Goal: Register for event/course

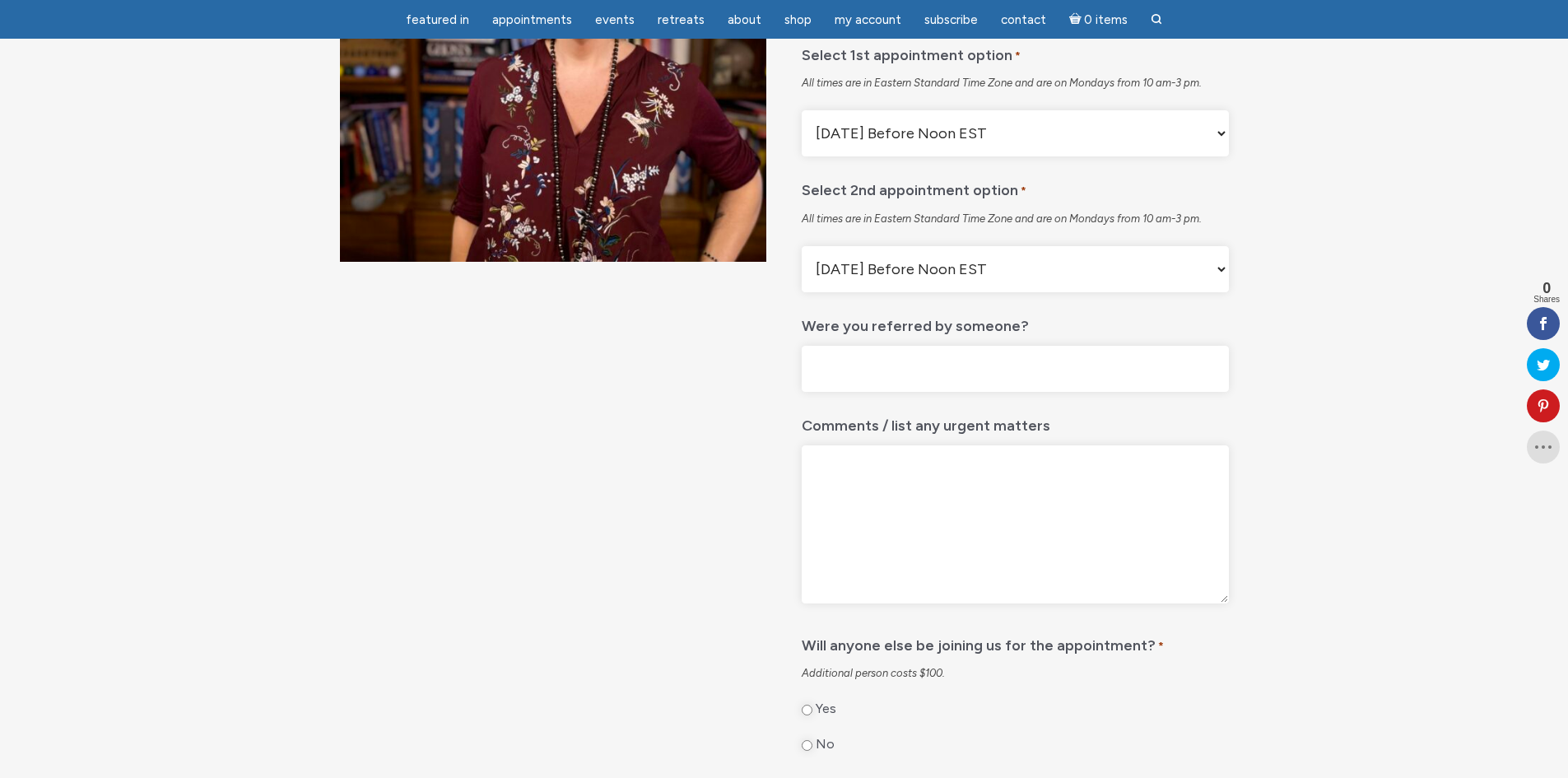
scroll to position [82, 0]
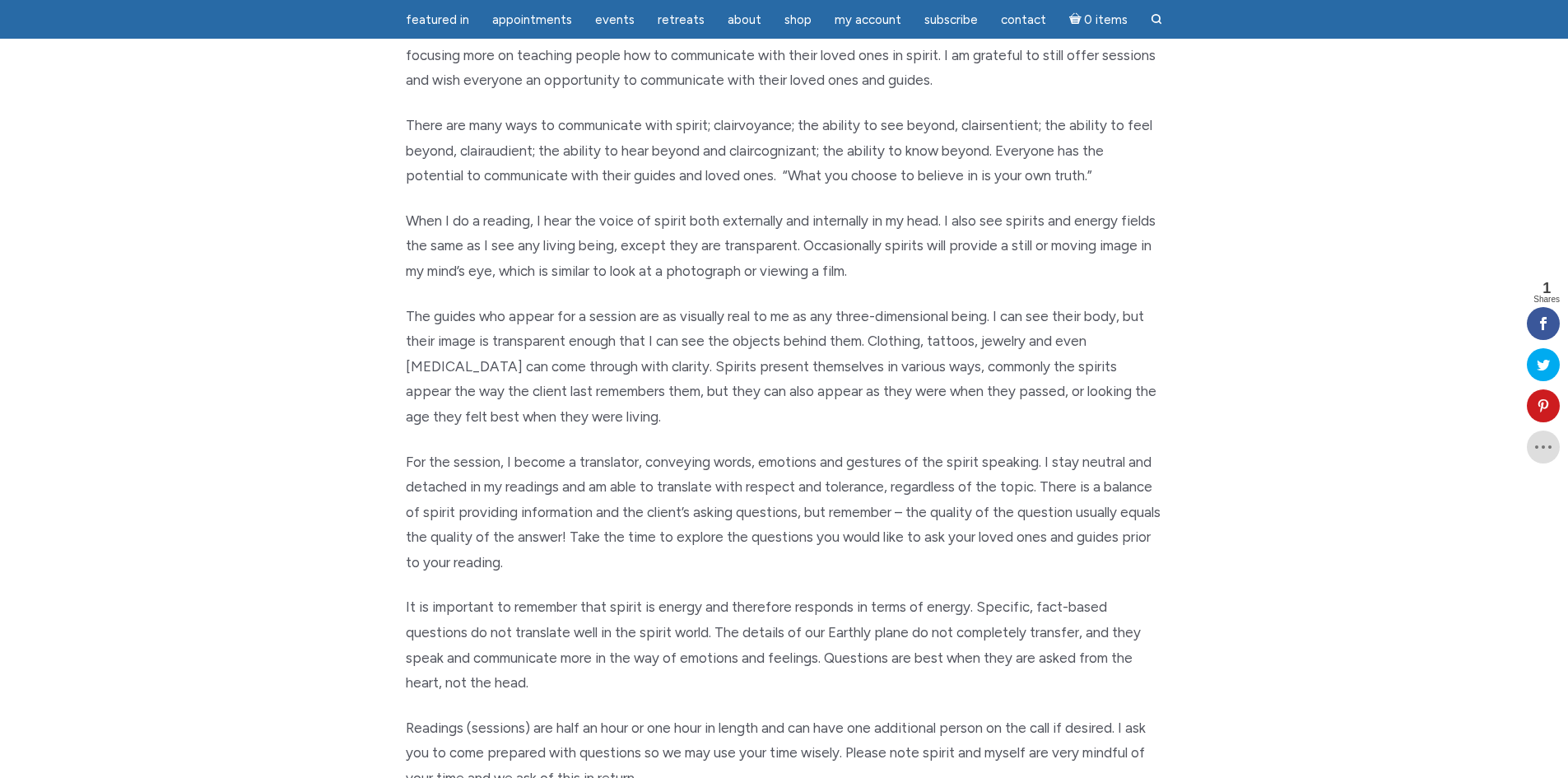
scroll to position [494, 0]
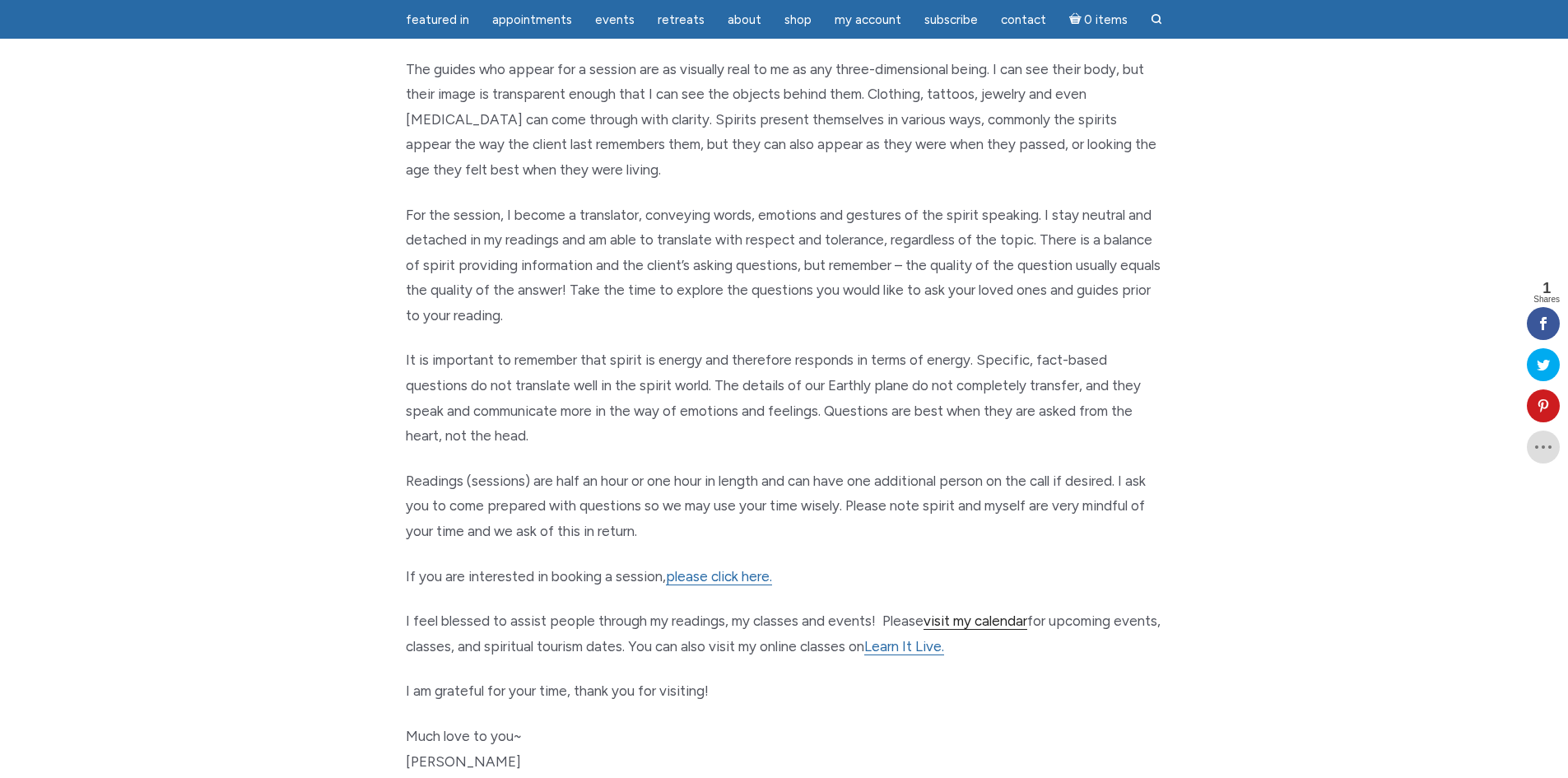
click at [988, 618] on link "visit my calendar" at bounding box center [976, 621] width 104 height 18
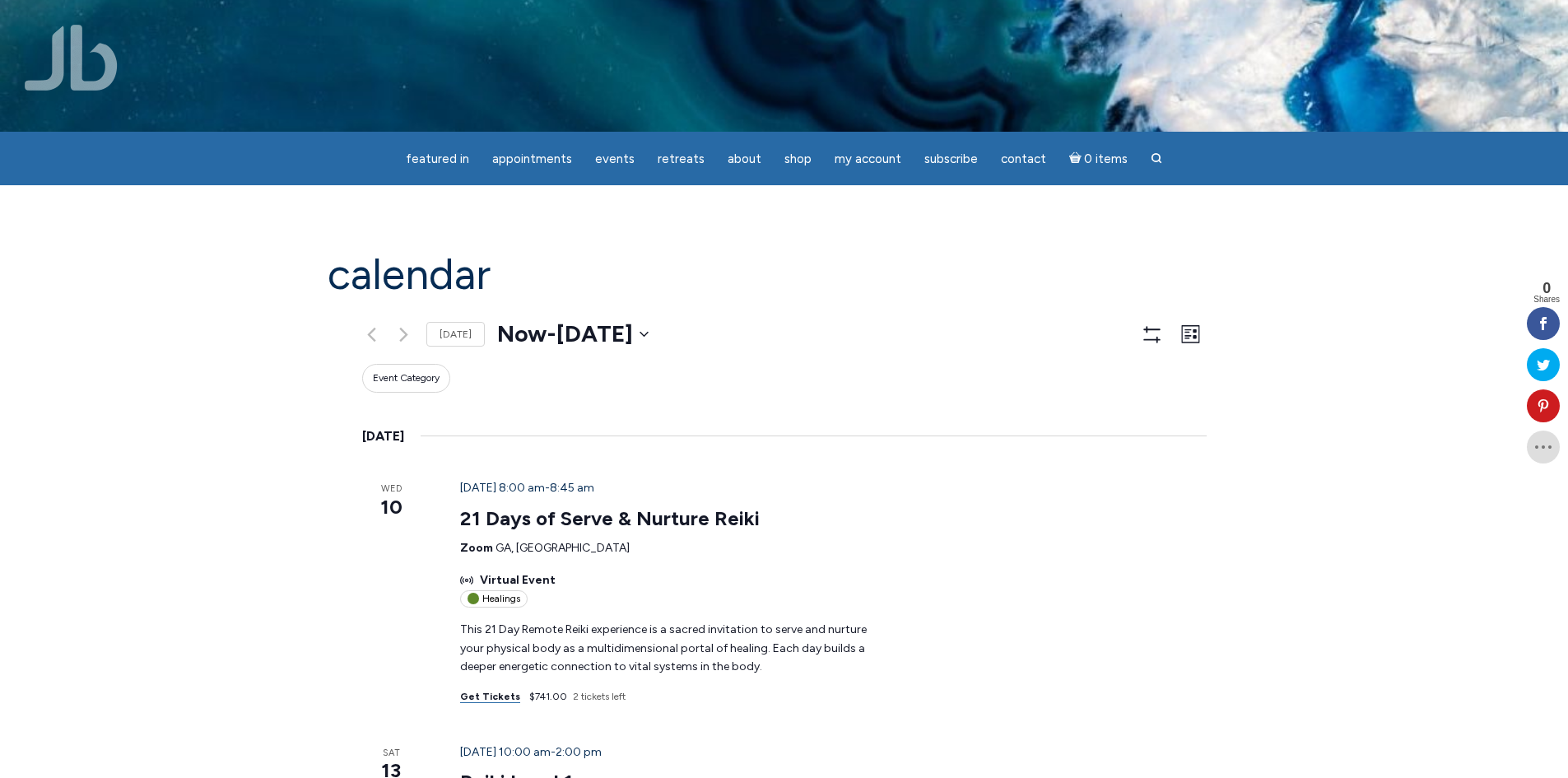
scroll to position [164, 0]
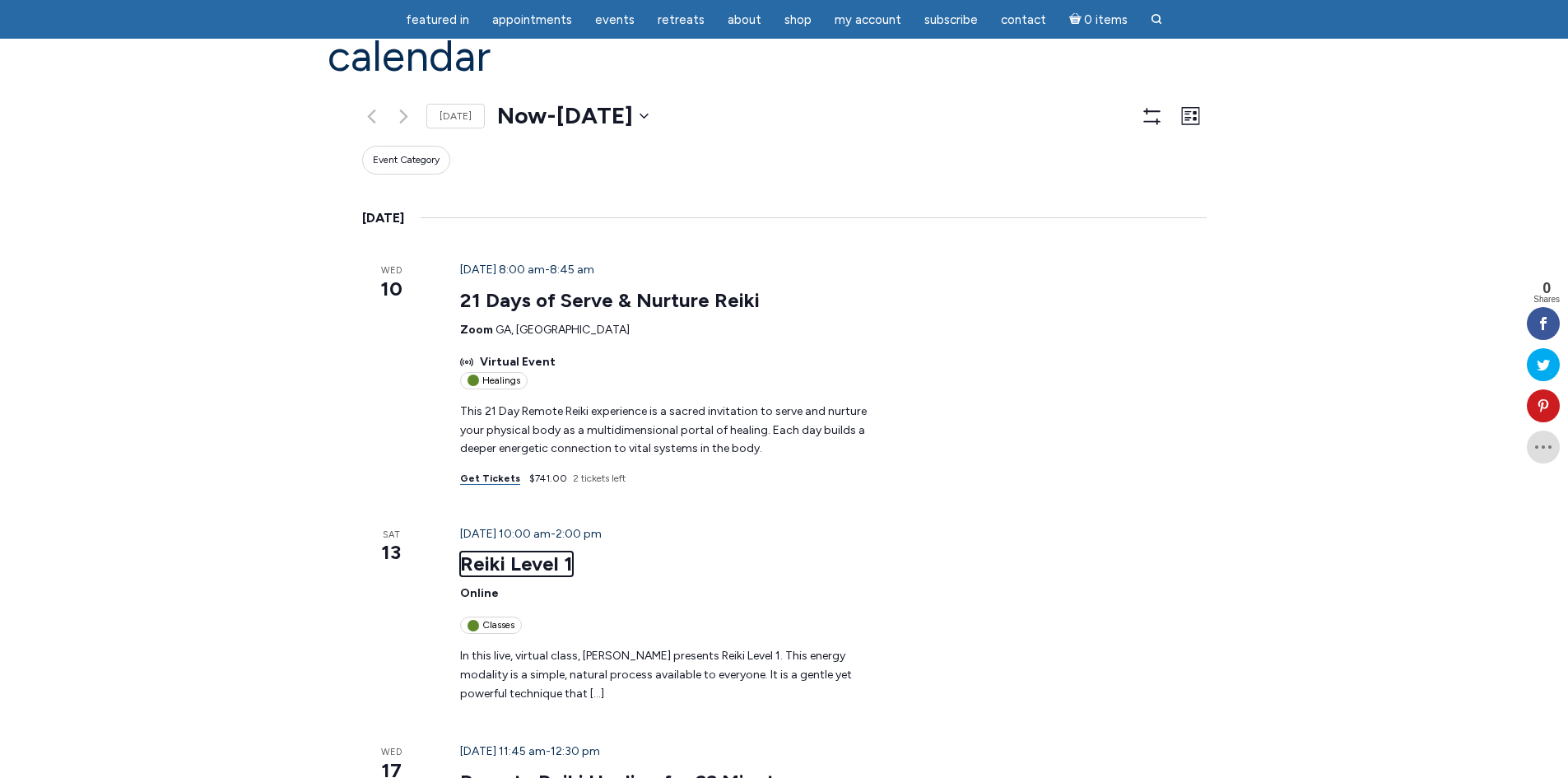
click at [460, 551] on link "Reiki Level 1" at bounding box center [516, 563] width 112 height 24
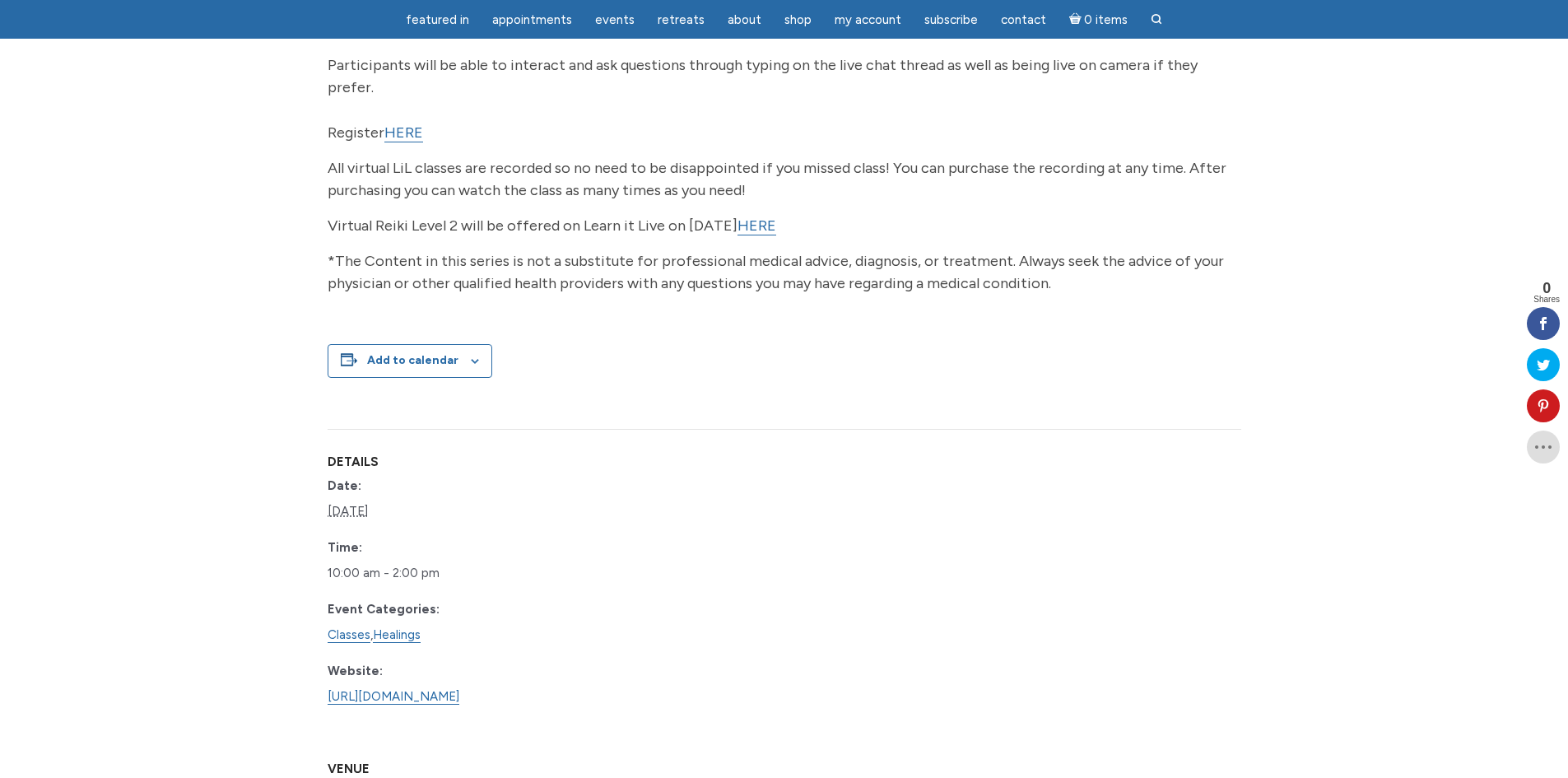
scroll to position [411, 0]
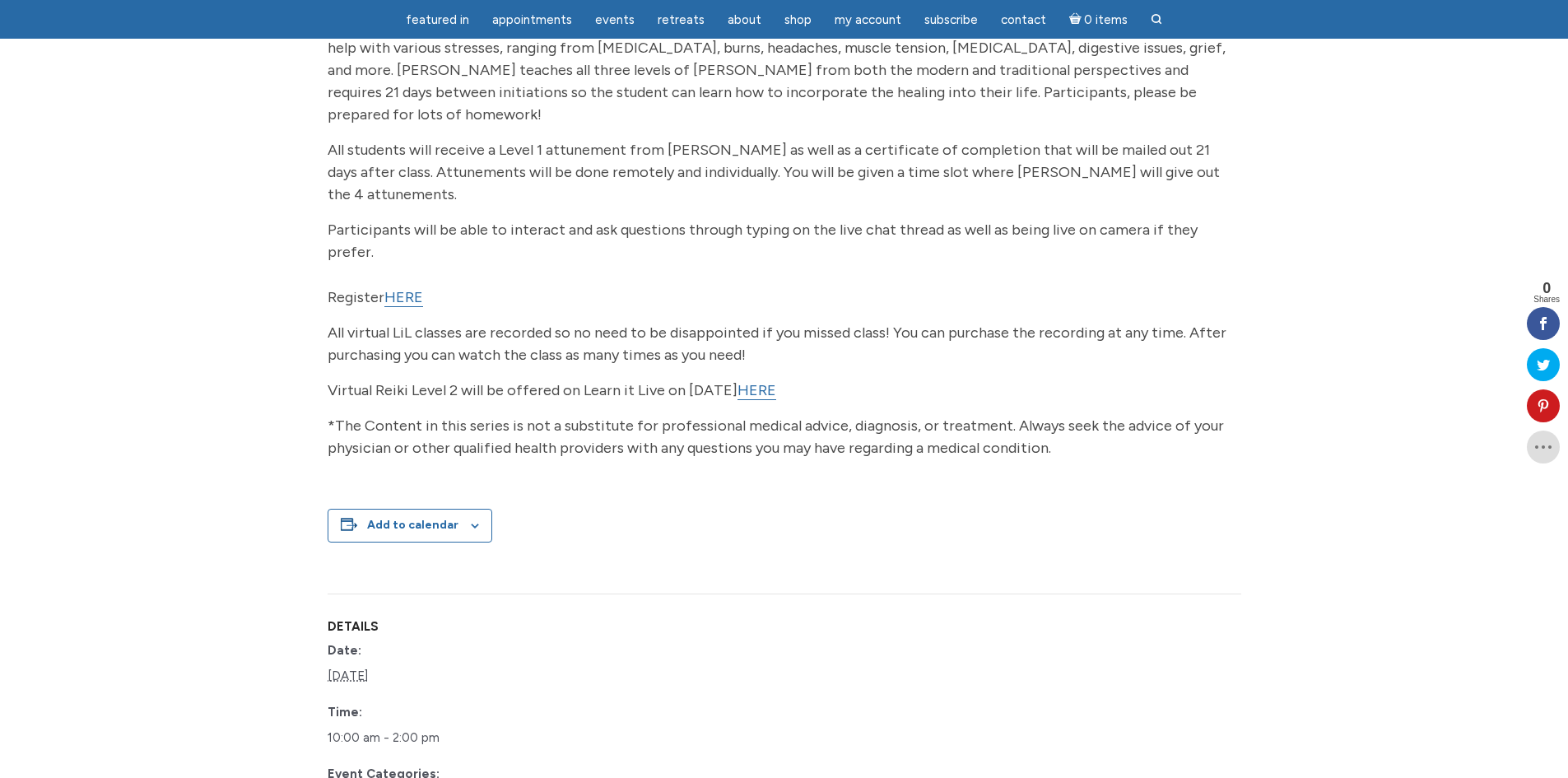
click at [410, 288] on link "HERE" at bounding box center [404, 297] width 39 height 19
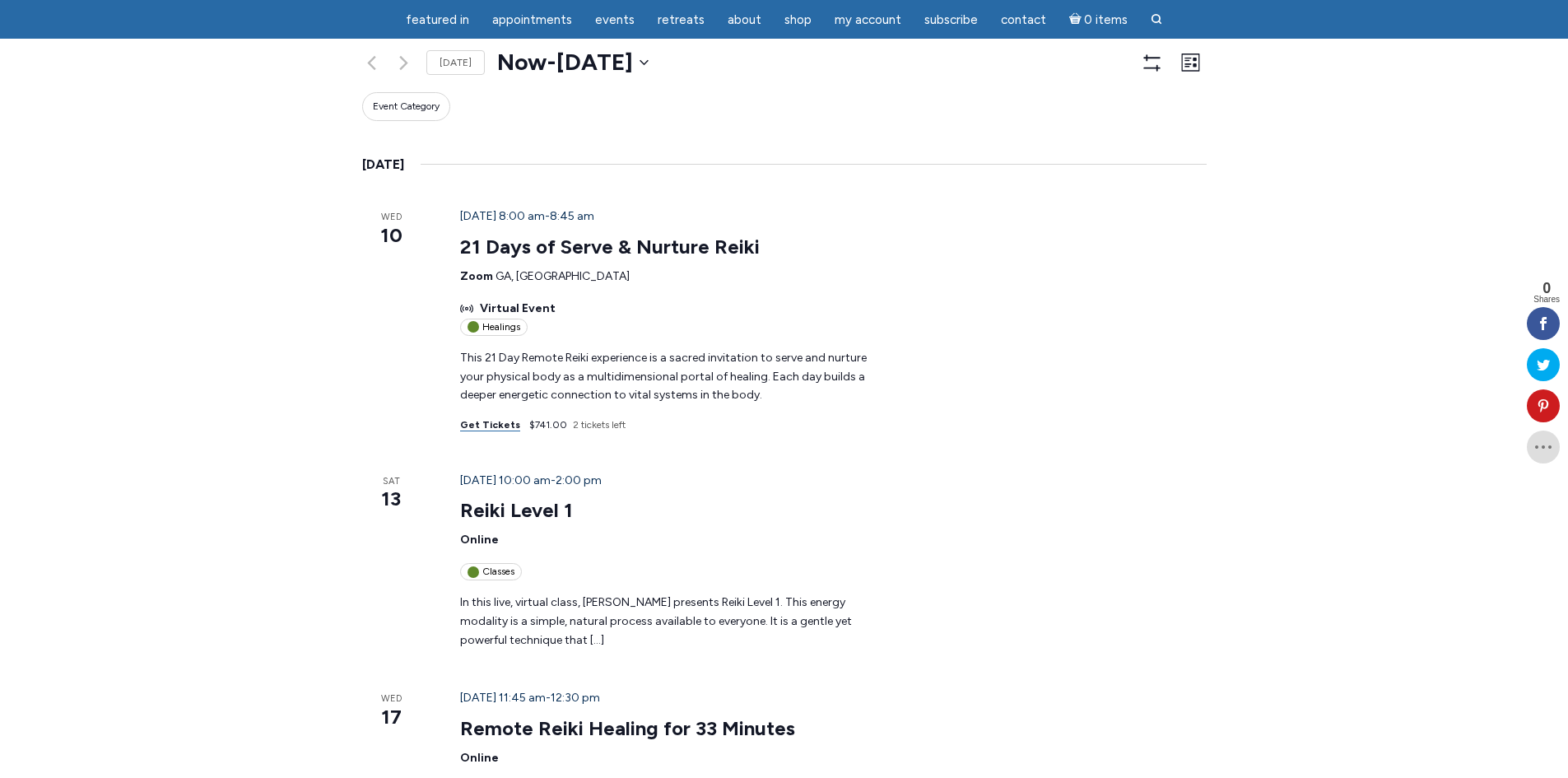
scroll to position [383, 0]
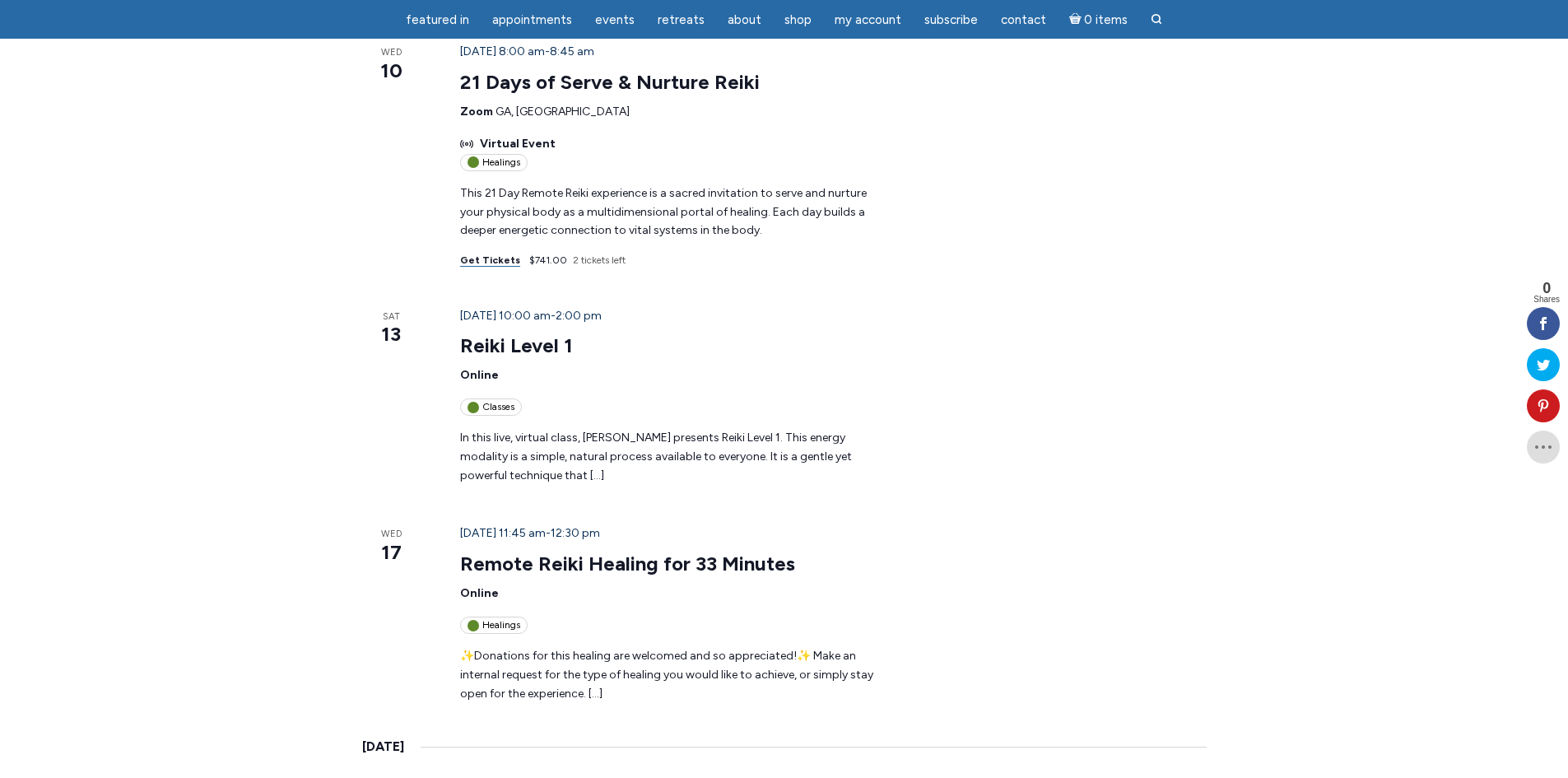
click at [490, 525] on header "[DATE] 11:45 am - 12:30 pm Remote Reiki Healing for 33 Minutes Online Healings" at bounding box center [673, 579] width 427 height 109
click at [467, 551] on link "Remote Reiki Healing for 33 Minutes" at bounding box center [627, 563] width 335 height 24
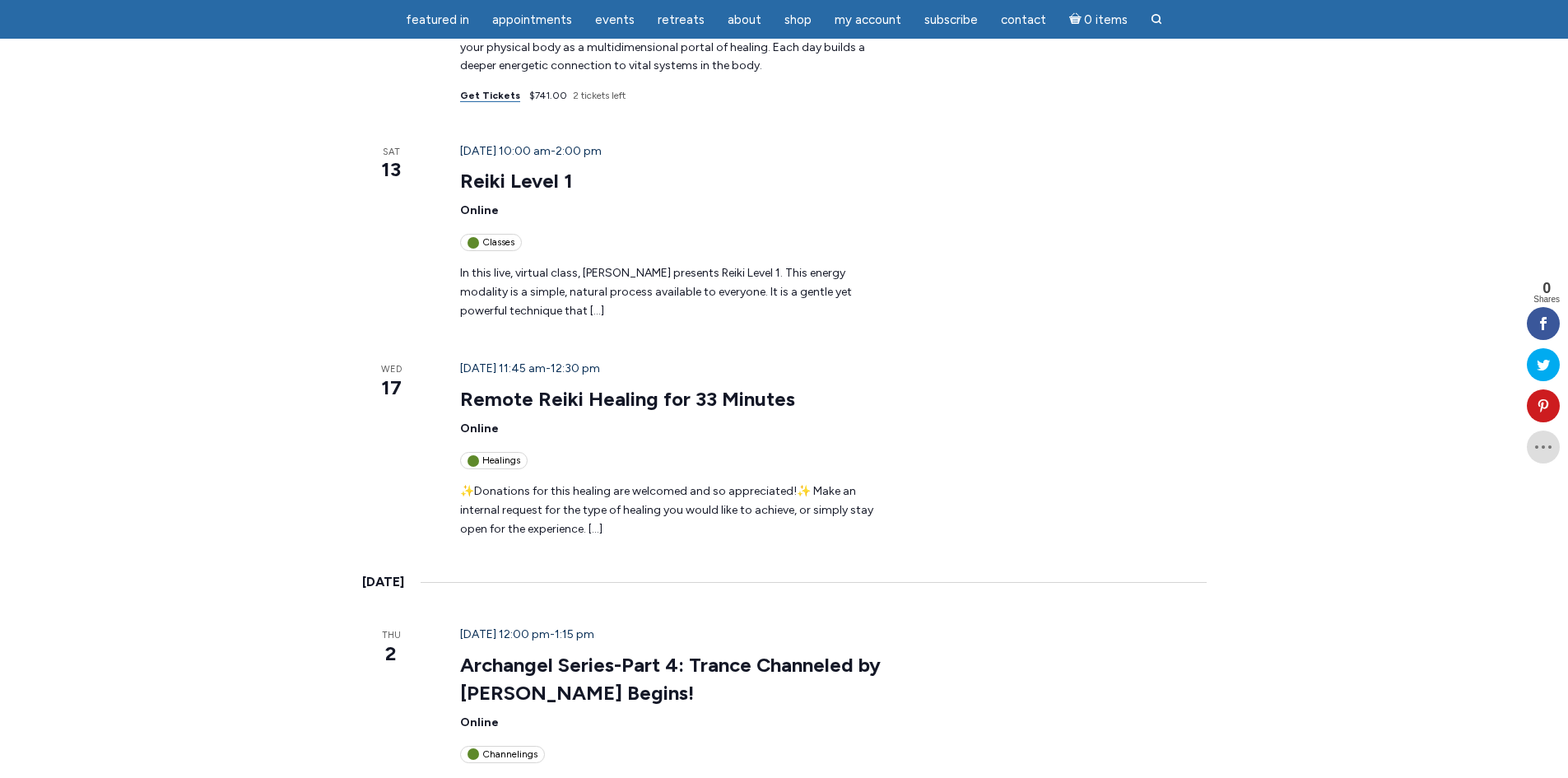
scroll to position [713, 0]
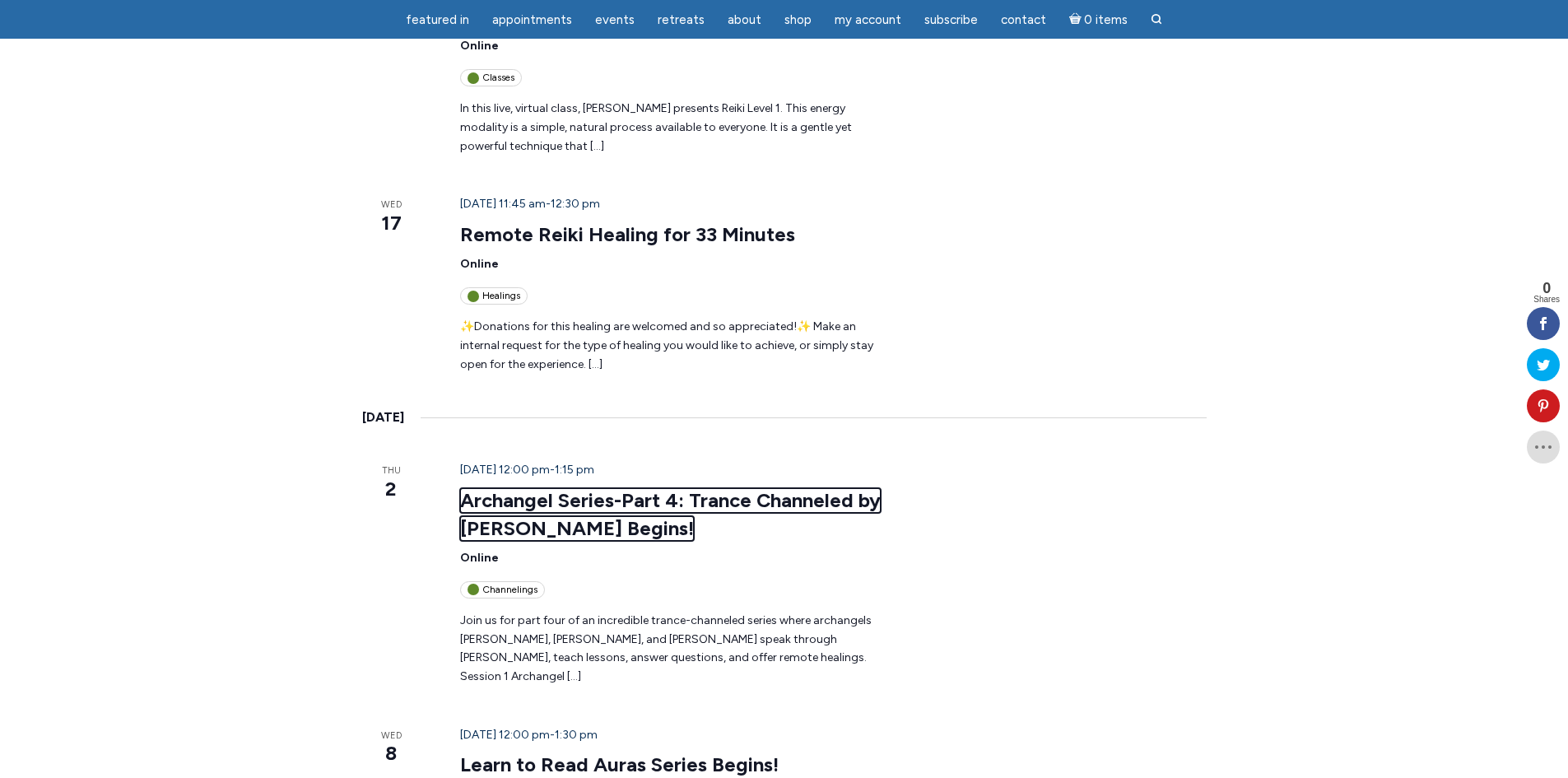
click at [507, 488] on link "Archangel Series-Part 4: Trance Channeled by [PERSON_NAME] Begins!" at bounding box center [669, 514] width 420 height 53
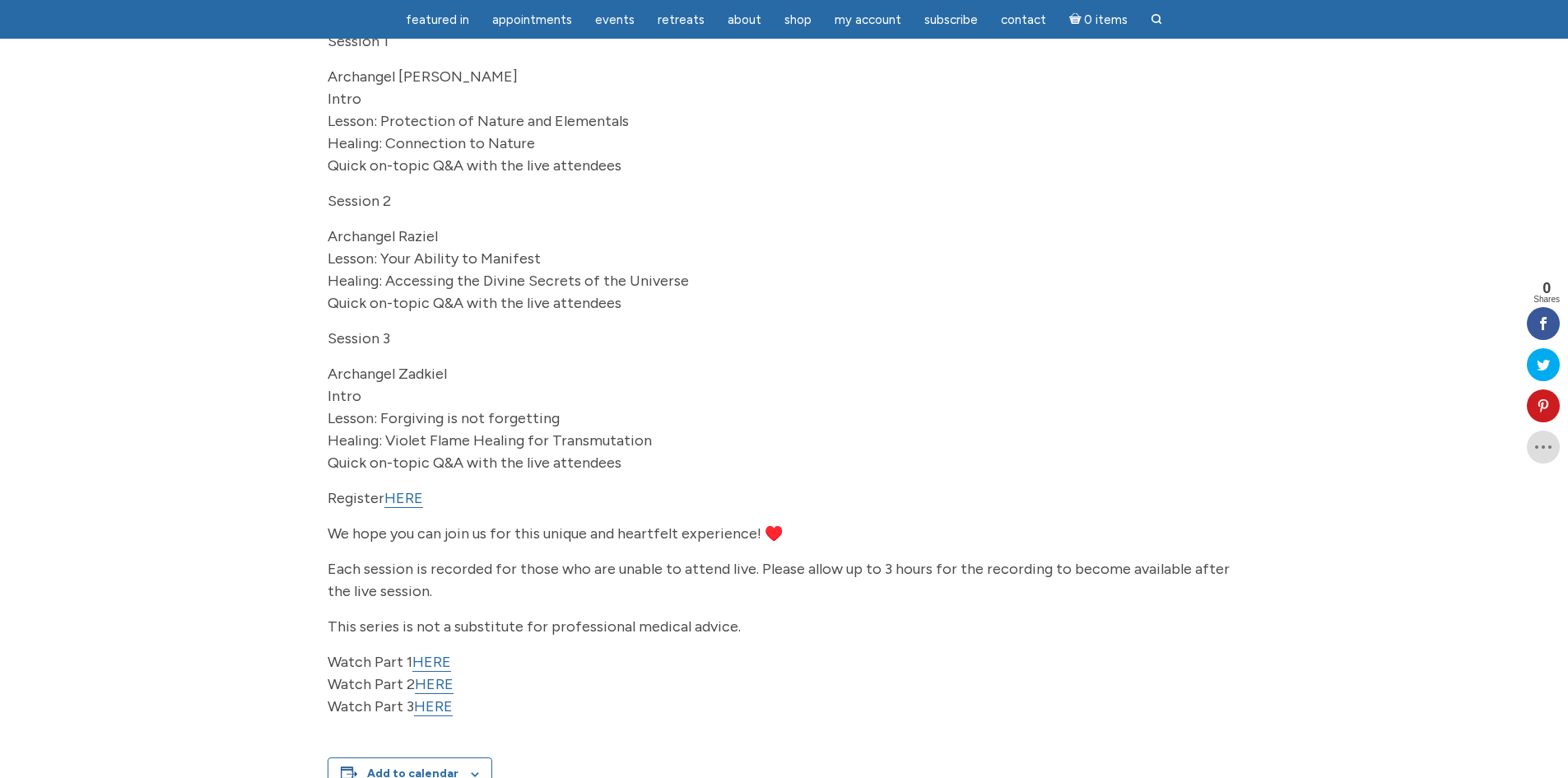
scroll to position [494, 0]
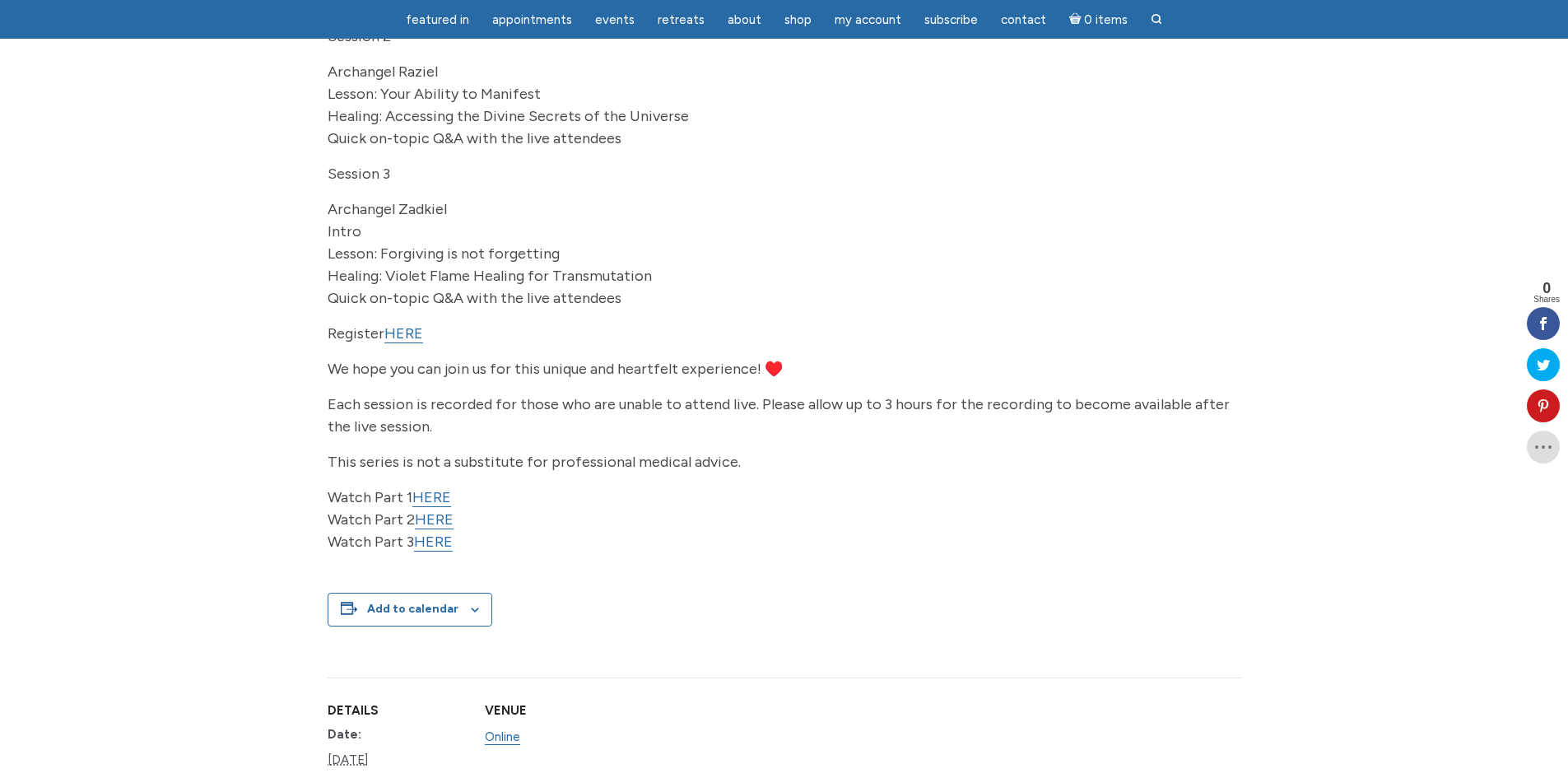
click at [410, 343] on link "HERE" at bounding box center [404, 334] width 39 height 19
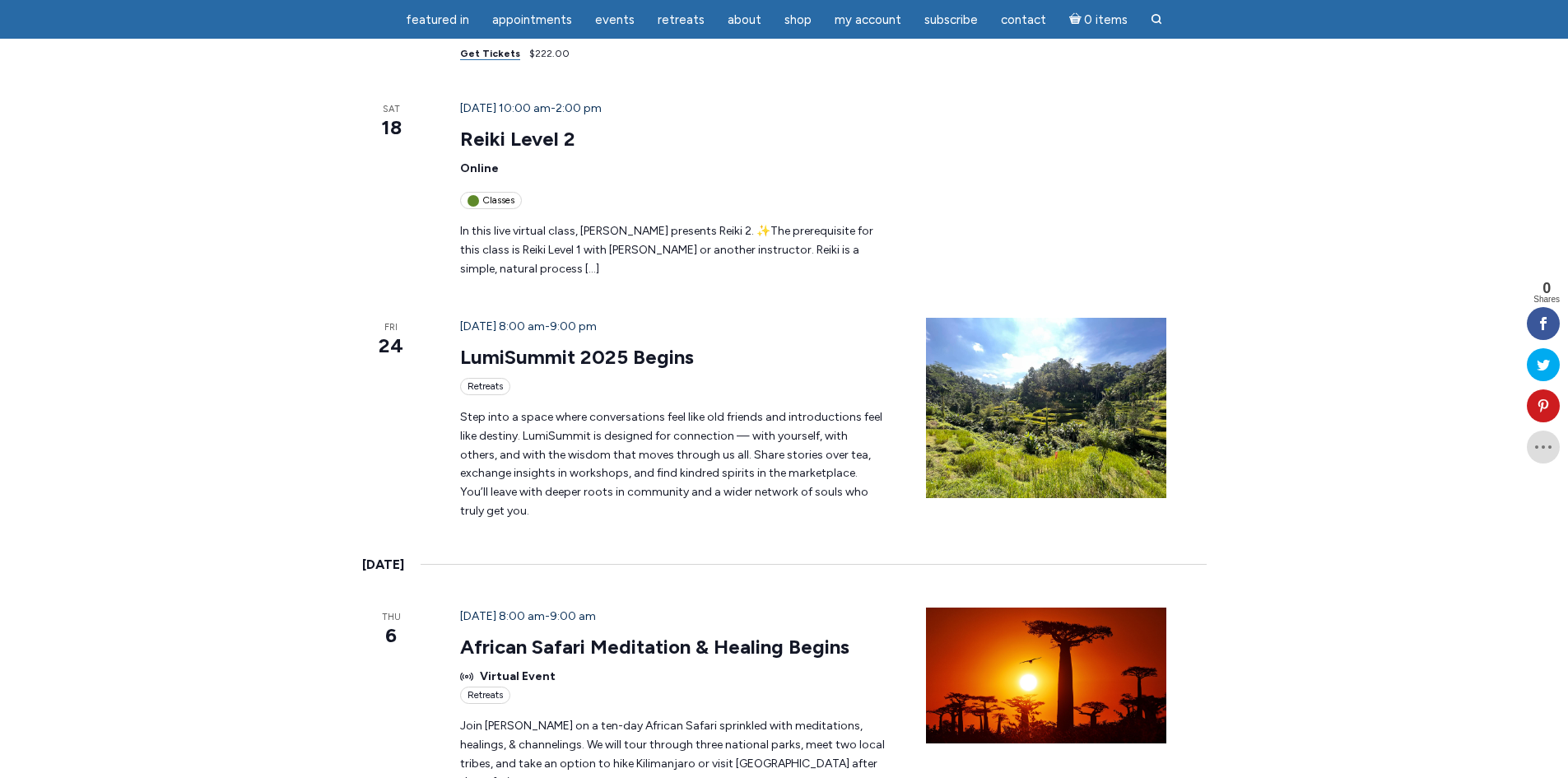
scroll to position [1947, 0]
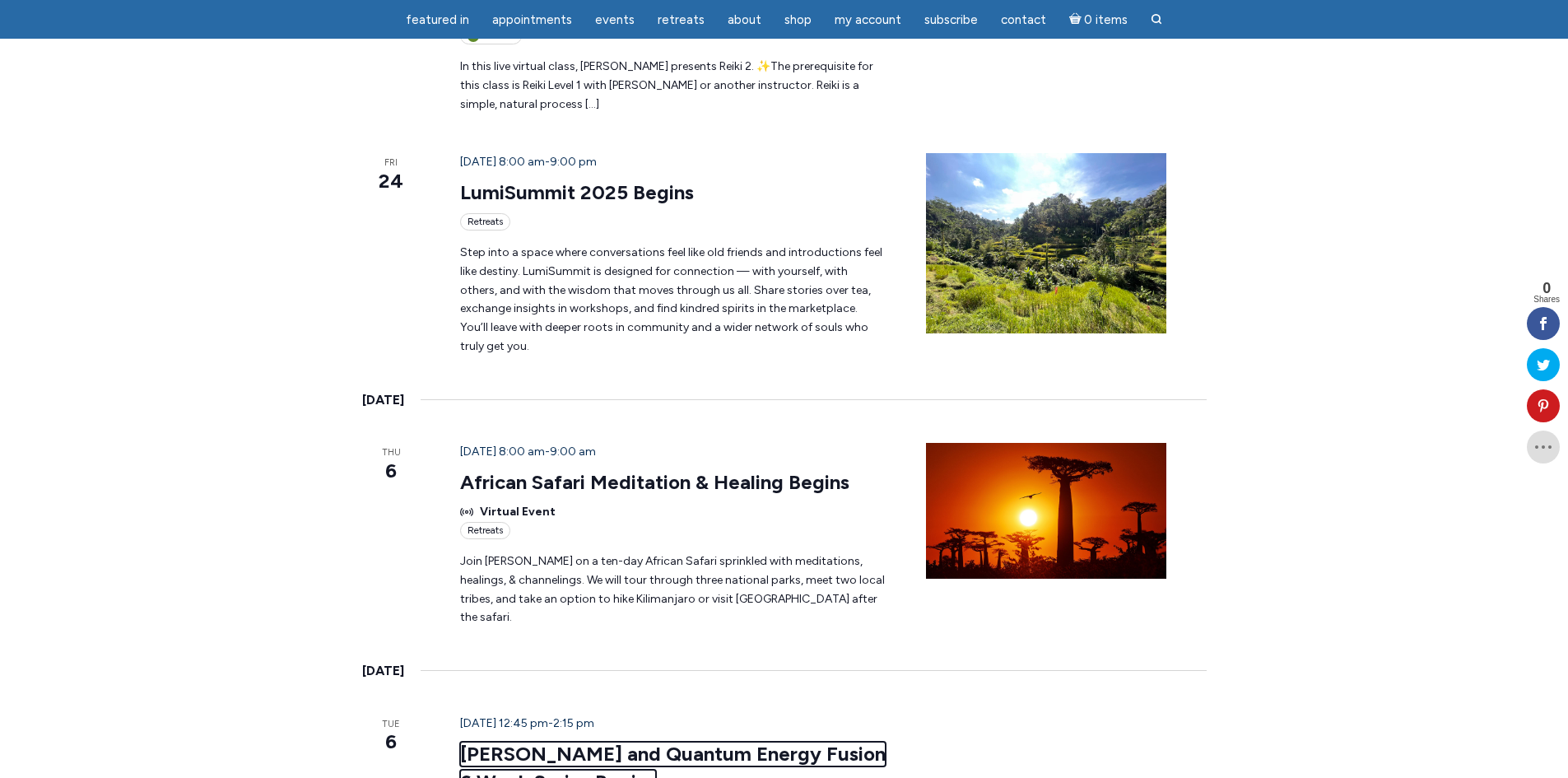
click at [619, 742] on link "Reiki and Quantum Energy Fusion 6 Week Series Begins" at bounding box center [672, 768] width 425 height 53
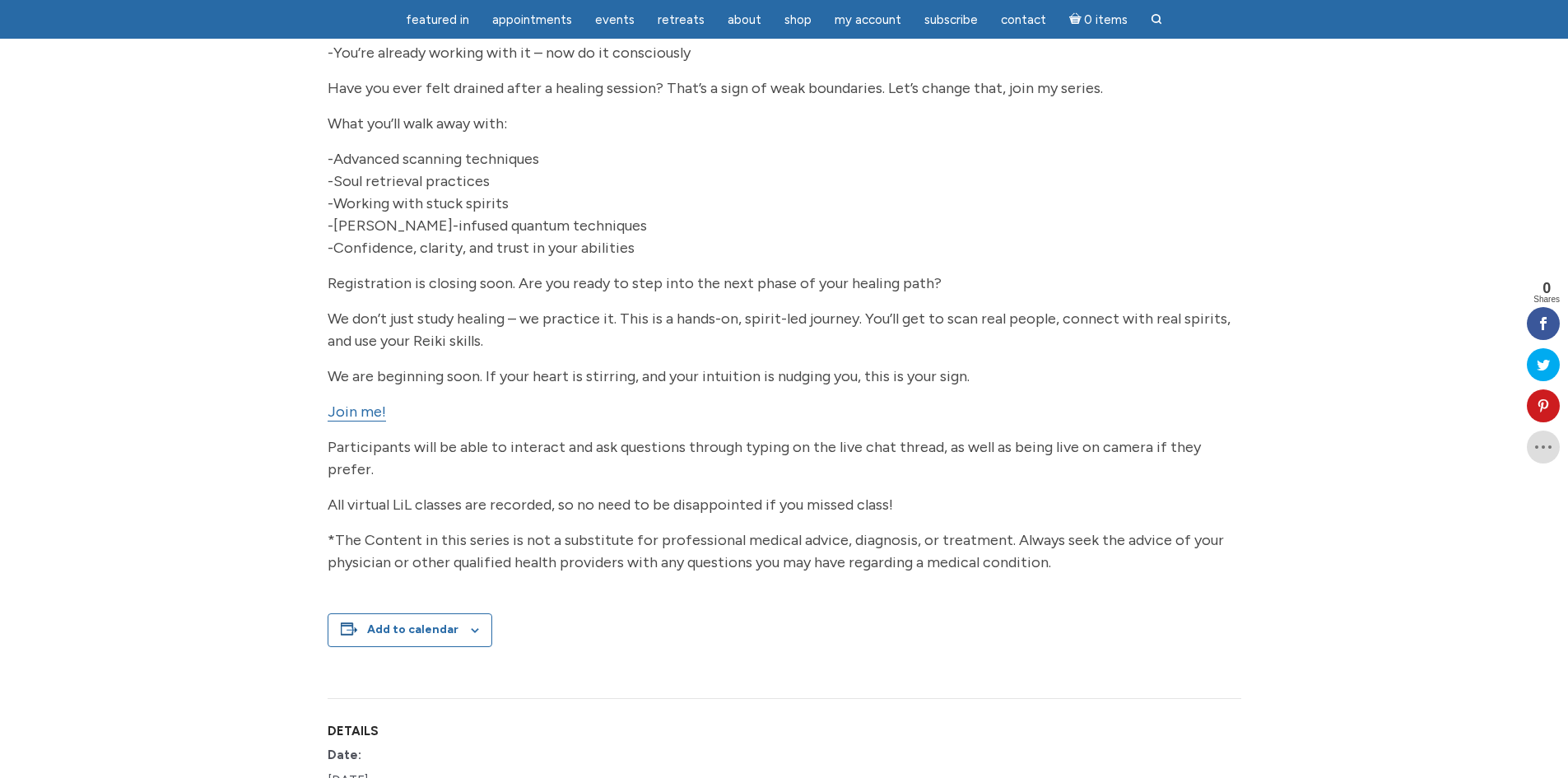
scroll to position [1152, 0]
